Goal: Task Accomplishment & Management: Manage account settings

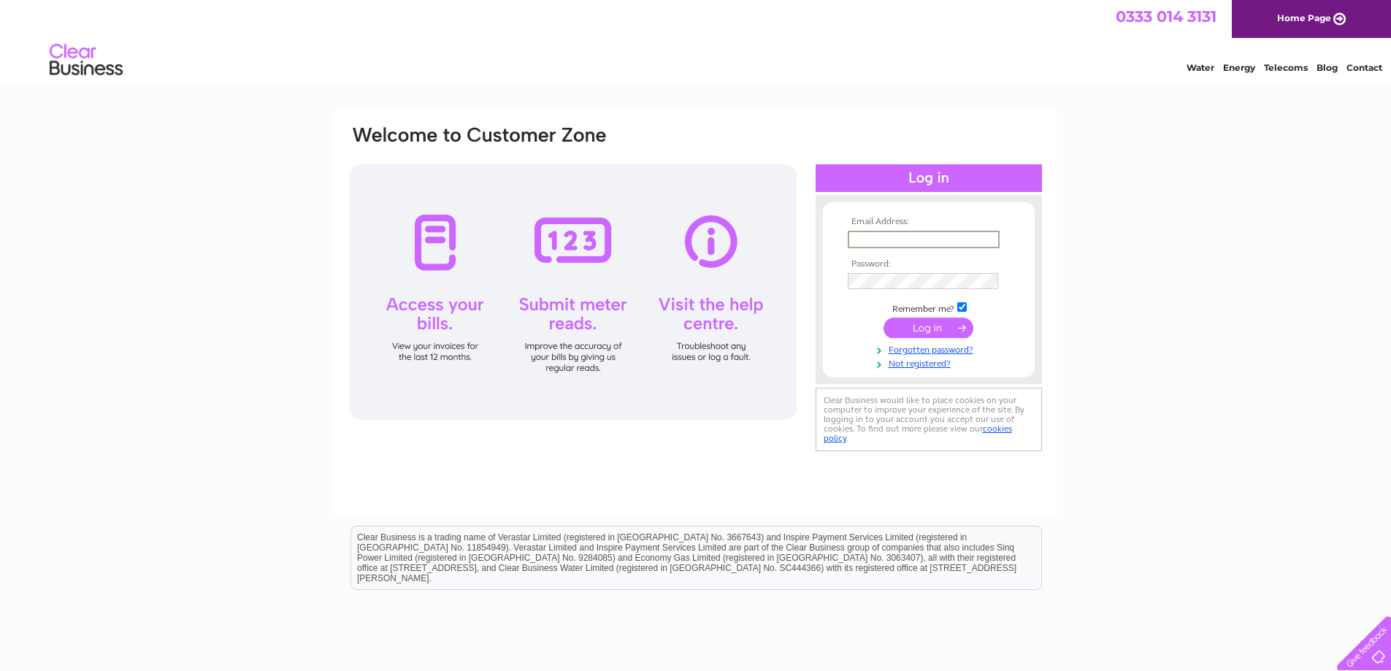
click at [933, 237] on input "text" at bounding box center [924, 240] width 152 height 18
type input "[PERSON_NAME][EMAIL_ADDRESS][DOMAIN_NAME]"
click at [884, 318] on input "submit" at bounding box center [929, 328] width 90 height 20
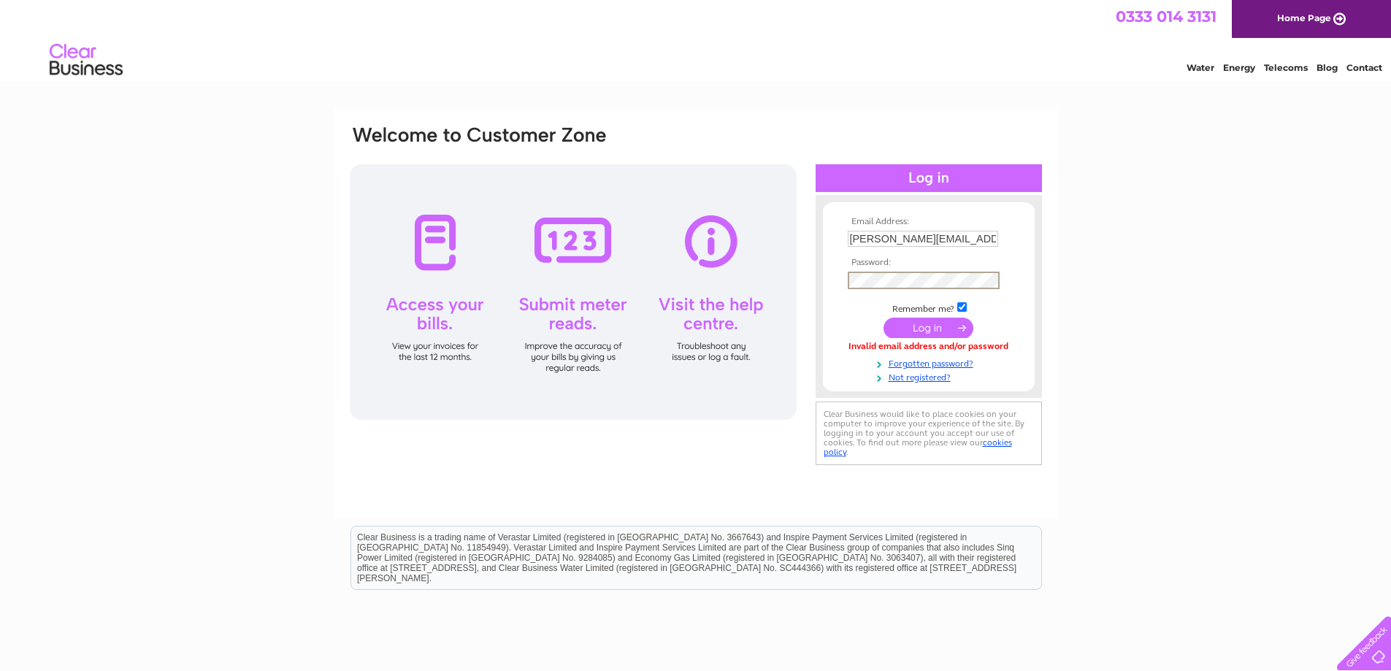
click at [884, 318] on input "submit" at bounding box center [929, 328] width 90 height 20
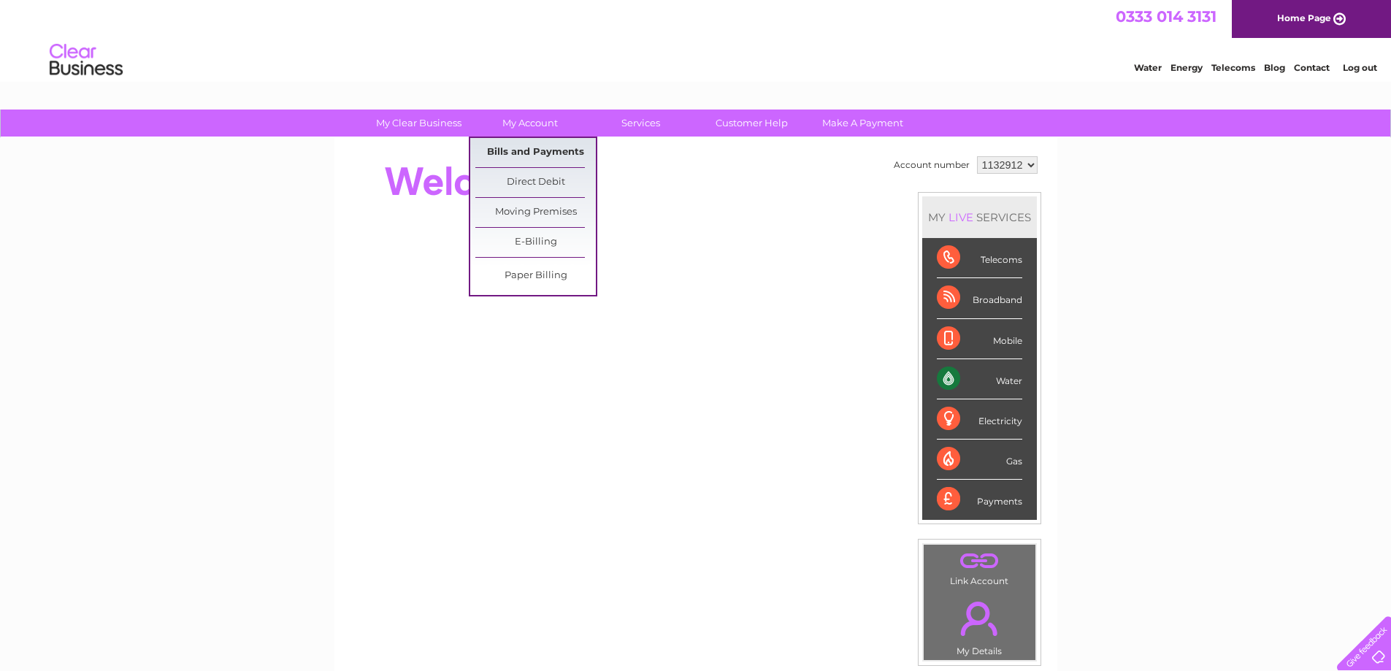
click at [563, 153] on link "Bills and Payments" at bounding box center [535, 152] width 120 height 29
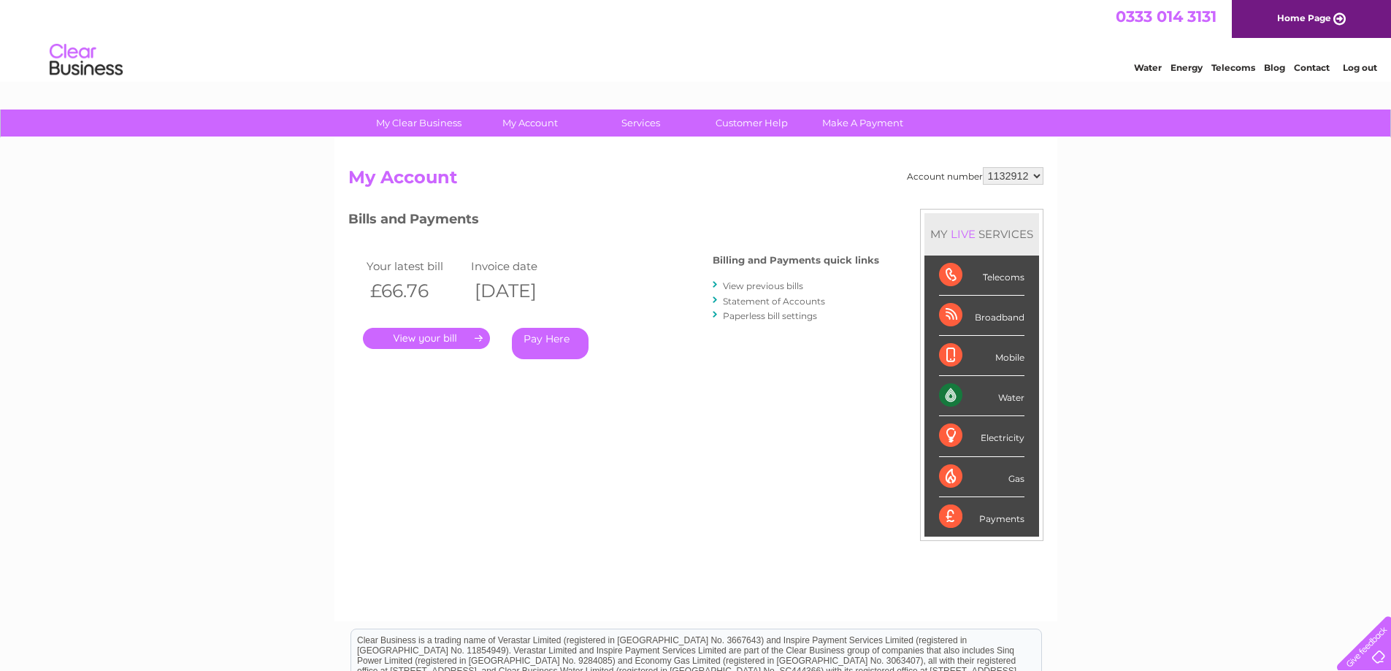
click at [441, 337] on link "." at bounding box center [426, 338] width 127 height 21
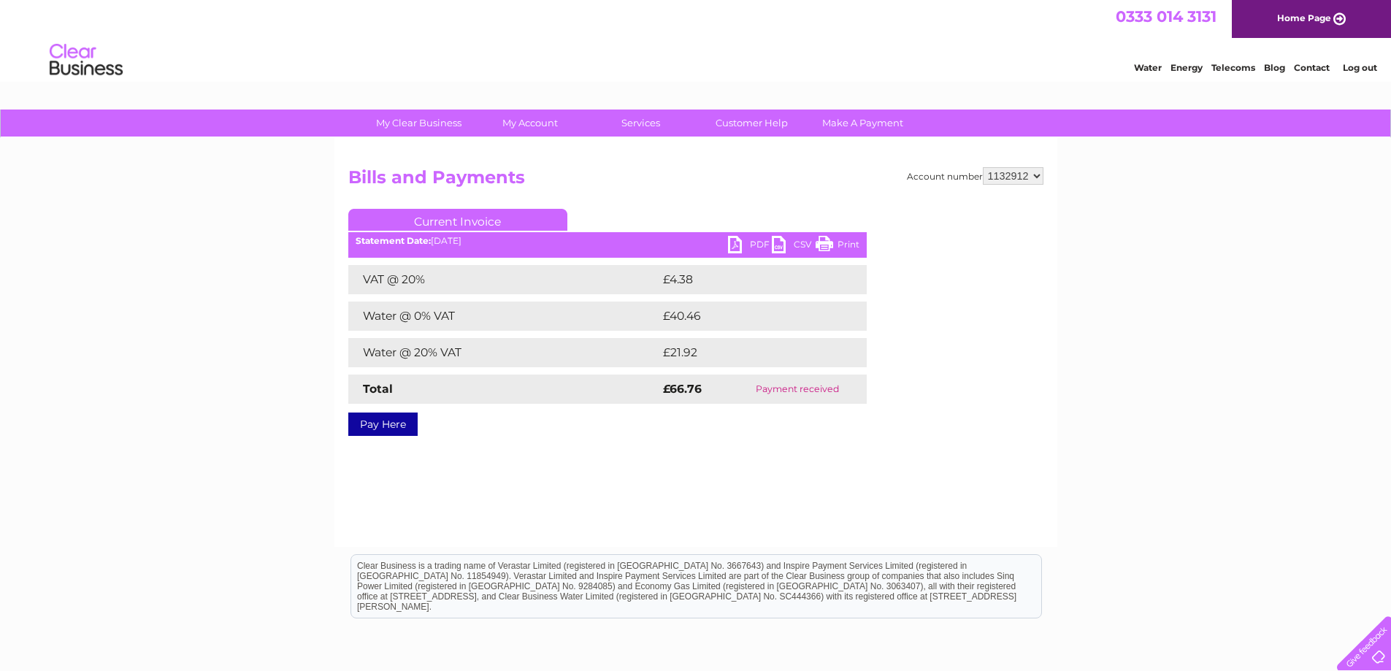
click at [744, 239] on link "PDF" at bounding box center [750, 246] width 44 height 21
click at [455, 222] on link "Current Invoice" at bounding box center [457, 220] width 219 height 22
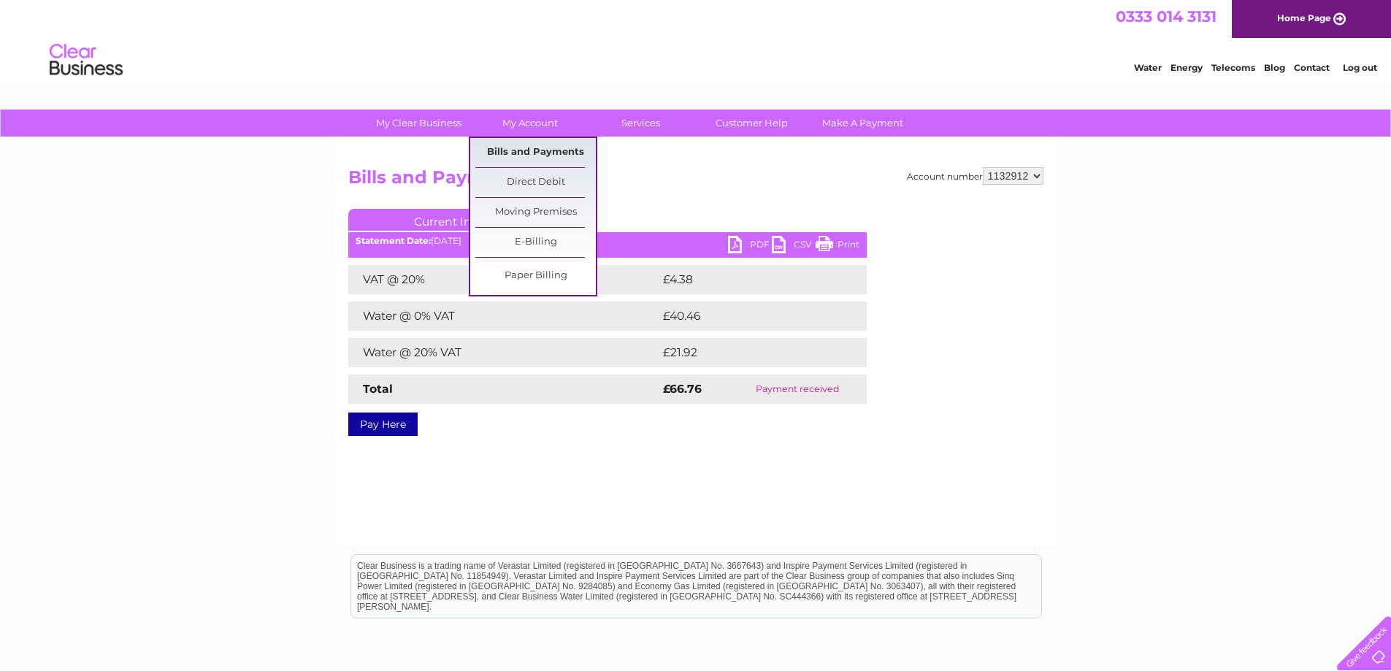
click at [539, 153] on link "Bills and Payments" at bounding box center [535, 152] width 120 height 29
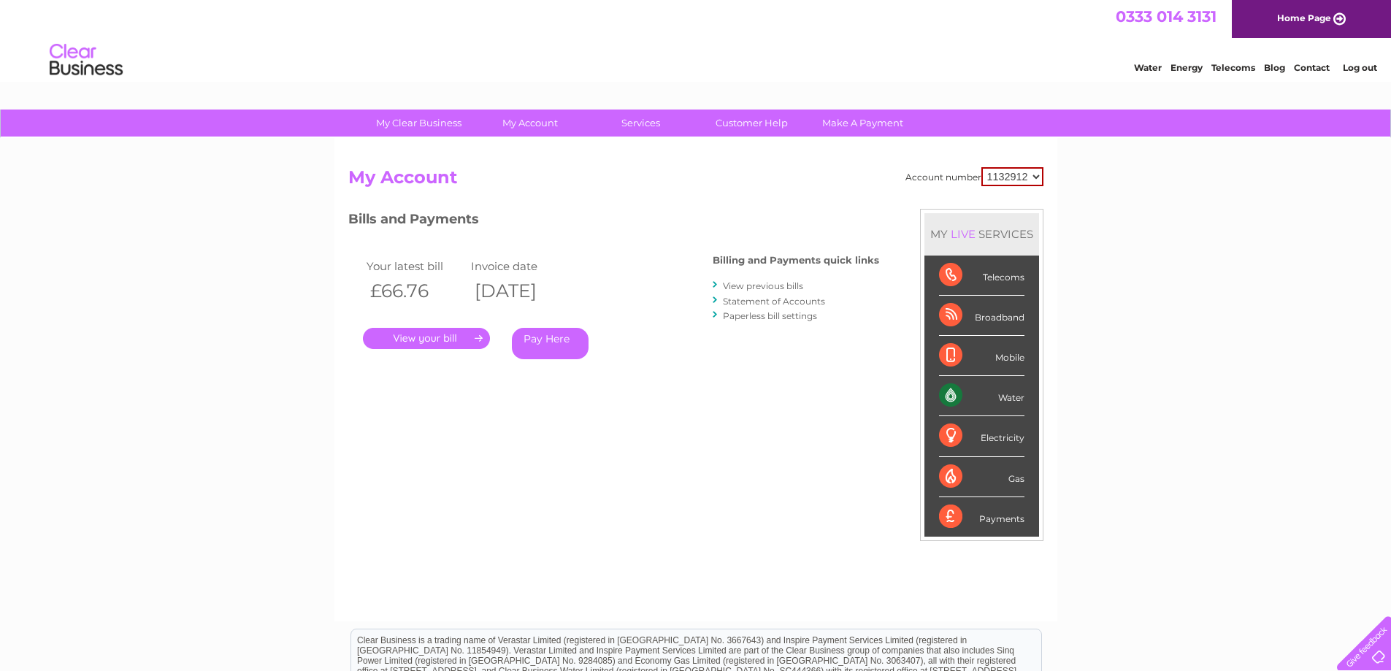
click at [754, 288] on link "View previous bills" at bounding box center [763, 285] width 80 height 11
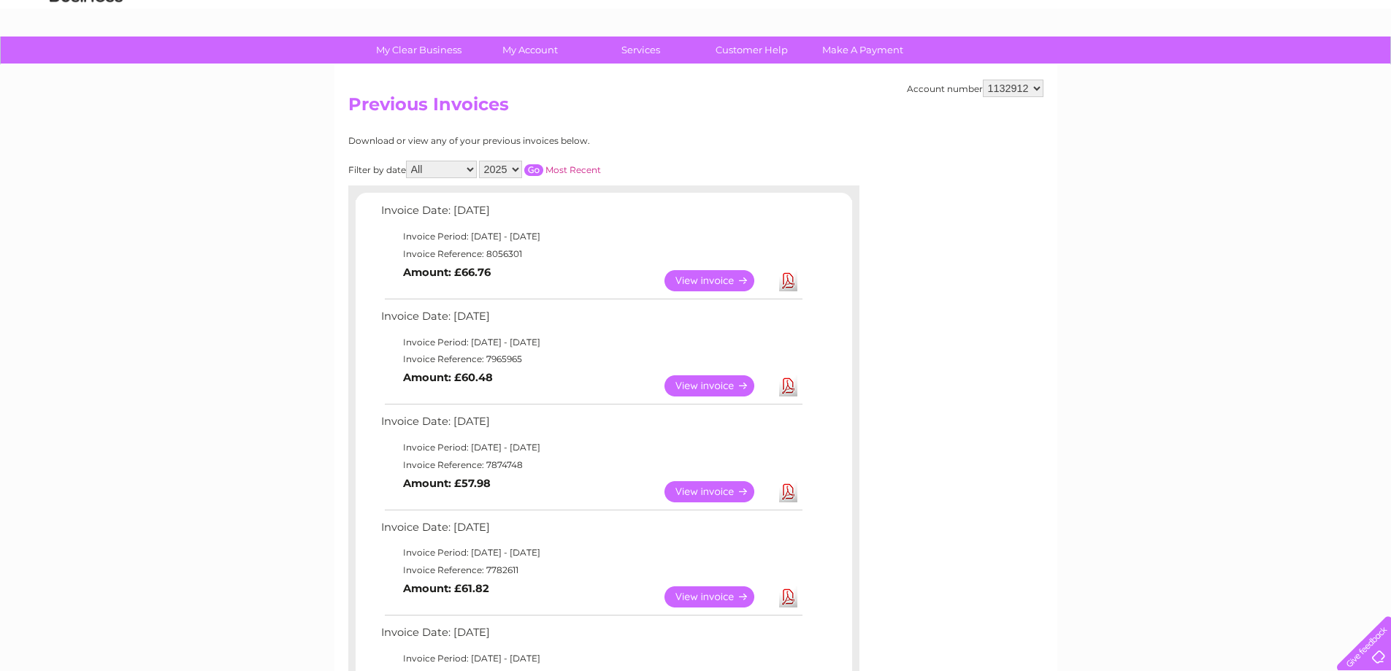
scroll to position [146, 0]
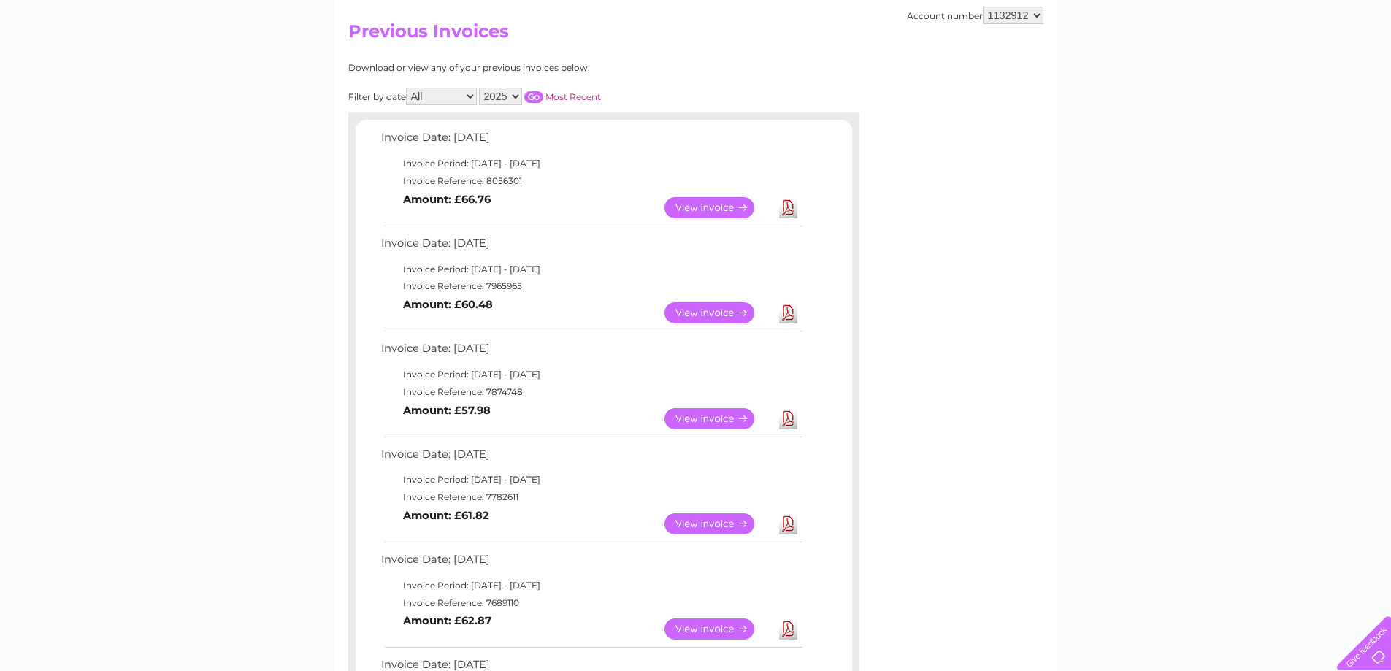
click at [706, 411] on link "View" at bounding box center [717, 418] width 107 height 21
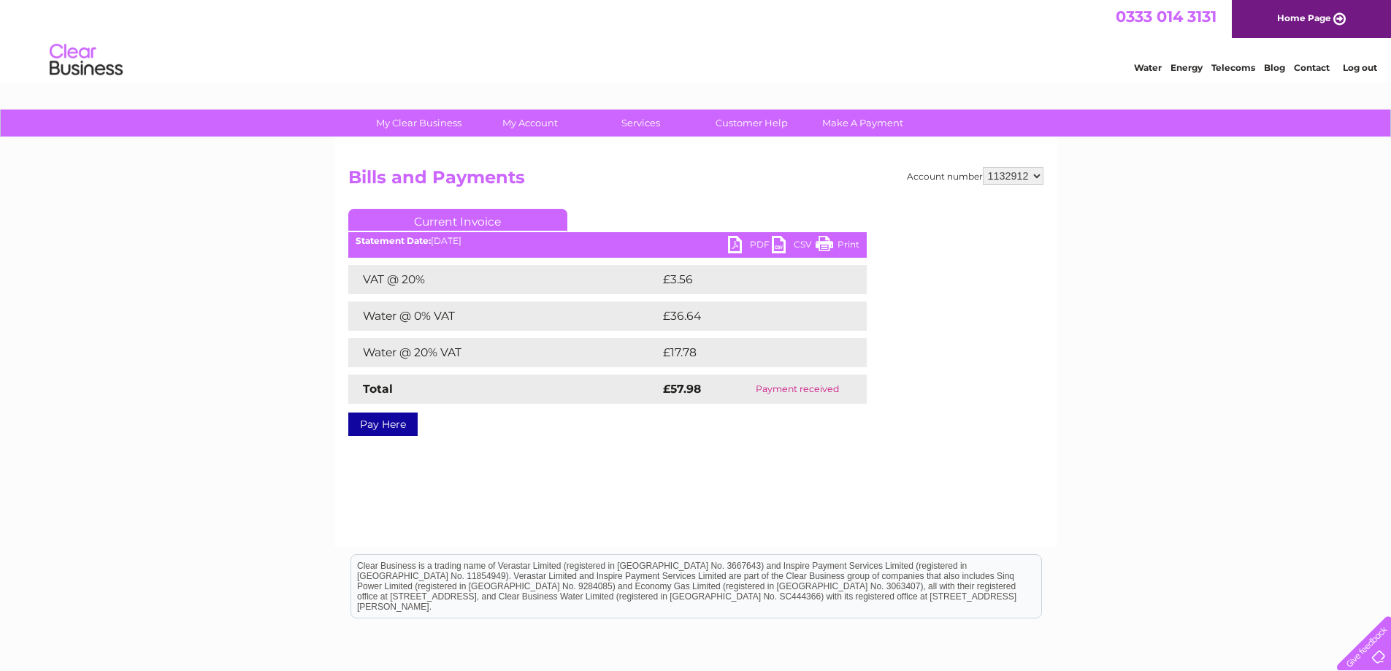
click at [754, 245] on link "PDF" at bounding box center [750, 246] width 44 height 21
click at [1159, 373] on div "My Clear Business Login Details My Details My Preferences Link Account My Accou…" at bounding box center [695, 453] width 1391 height 687
